Goal: Task Accomplishment & Management: Manage account settings

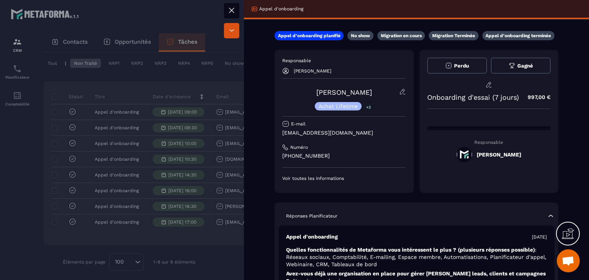
click at [232, 14] on icon at bounding box center [231, 10] width 9 height 9
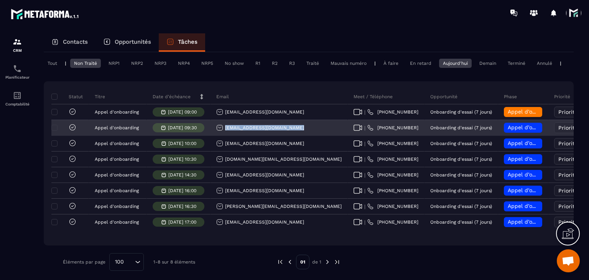
drag, startPoint x: 291, startPoint y: 135, endPoint x: 223, endPoint y: 136, distance: 67.2
click at [223, 136] on div "[EMAIL_ADDRESS][DOMAIN_NAME]" at bounding box center [279, 128] width 137 height 15
copy p "[EMAIL_ADDRESS][DOMAIN_NAME]"
click at [508, 130] on span "Appel d’onboarding planifié" at bounding box center [544, 127] width 73 height 6
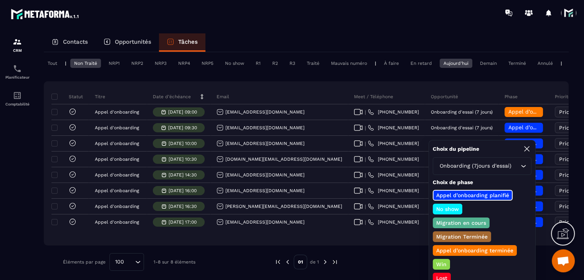
click at [447, 250] on p "Appel d’onboarding terminée" at bounding box center [474, 251] width 79 height 8
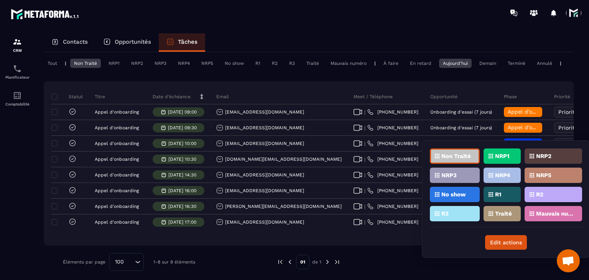
click at [525, 211] on div "Traité" at bounding box center [554, 213] width 58 height 15
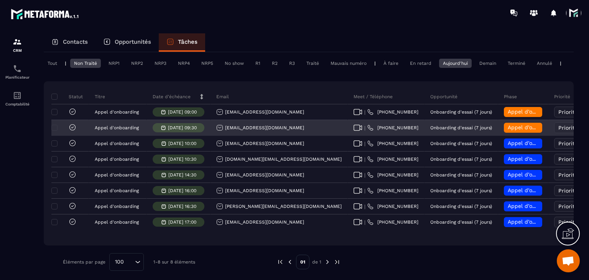
click at [248, 130] on div "[EMAIL_ADDRESS][DOMAIN_NAME]" at bounding box center [260, 127] width 88 height 7
